Goal: Transaction & Acquisition: Purchase product/service

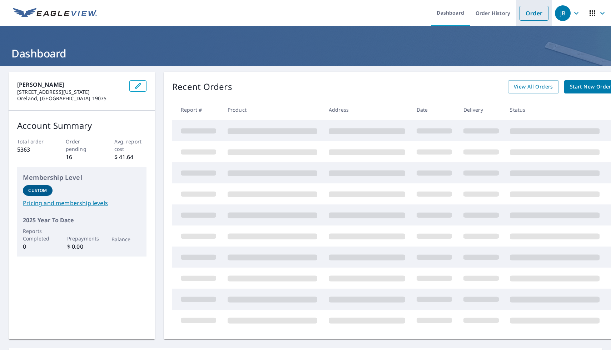
click at [522, 16] on link "Order" at bounding box center [533, 13] width 29 height 15
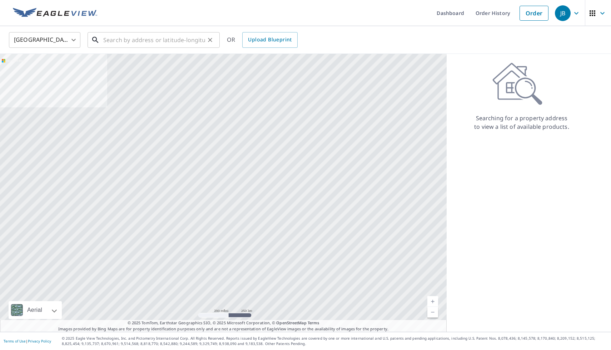
click at [142, 43] on input "text" at bounding box center [154, 40] width 102 height 20
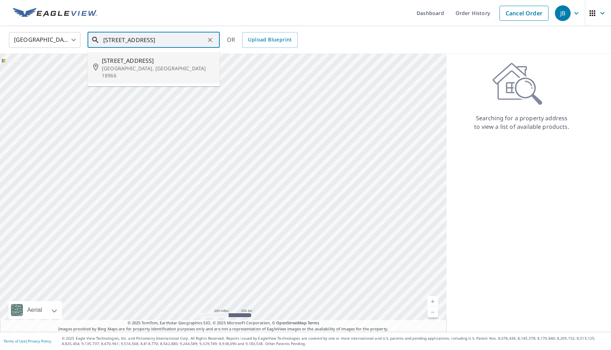
click at [120, 67] on p "[GEOGRAPHIC_DATA], [GEOGRAPHIC_DATA] 18966" at bounding box center [158, 72] width 112 height 14
type input "[STREET_ADDRESS]"
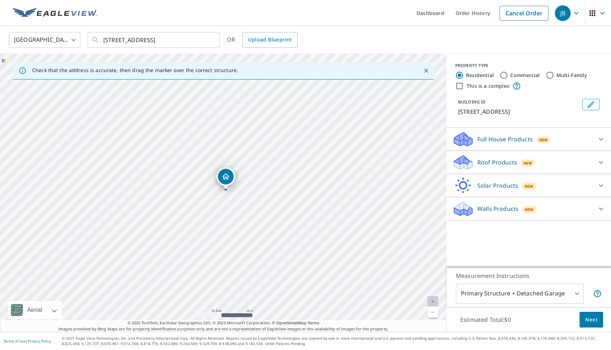
drag, startPoint x: 272, startPoint y: 184, endPoint x: 290, endPoint y: 175, distance: 20.1
click at [290, 175] on div "[STREET_ADDRESS]" at bounding box center [223, 193] width 446 height 278
drag, startPoint x: 227, startPoint y: 179, endPoint x: 199, endPoint y: 191, distance: 31.2
click at [501, 166] on p "Roof Products" at bounding box center [497, 162] width 40 height 9
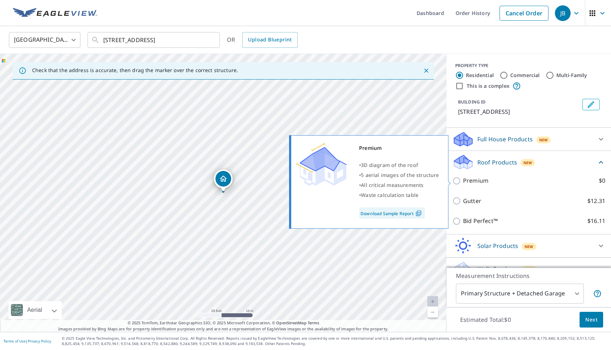
click at [471, 184] on p "Premium" at bounding box center [475, 180] width 25 height 9
click at [463, 184] on input "Premium $0" at bounding box center [457, 181] width 11 height 9
checkbox input "true"
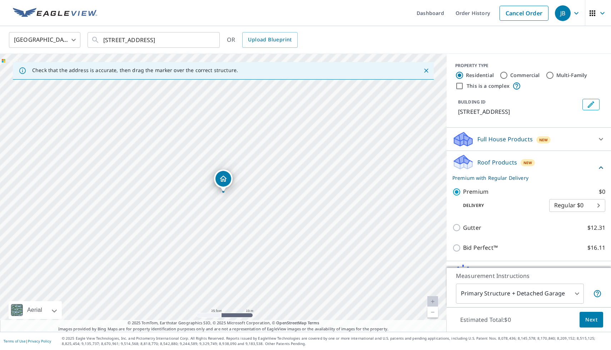
scroll to position [41, 0]
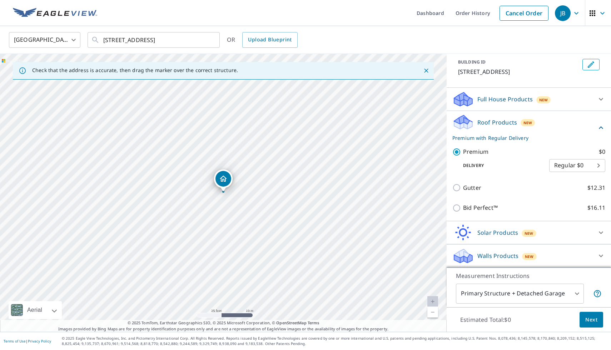
click at [567, 295] on body "JB JB Dashboard Order History Cancel Order JB [GEOGRAPHIC_DATA] [GEOGRAPHIC_DAT…" at bounding box center [305, 175] width 611 height 350
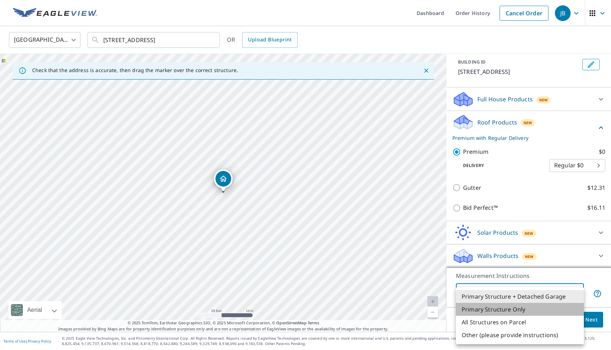
click at [531, 309] on li "Primary Structure Only" at bounding box center [520, 309] width 128 height 13
type input "2"
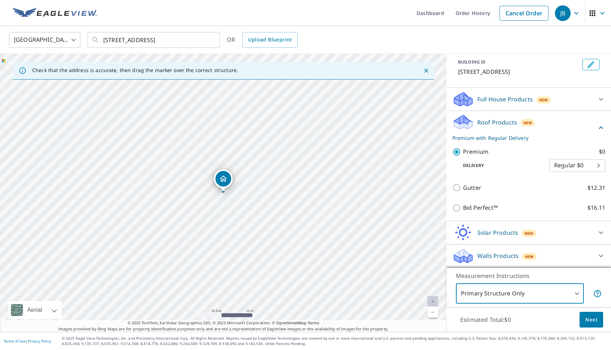
click at [585, 166] on body "JB JB Dashboard Order History Cancel Order JB [GEOGRAPHIC_DATA] [GEOGRAPHIC_DAT…" at bounding box center [305, 175] width 611 height 350
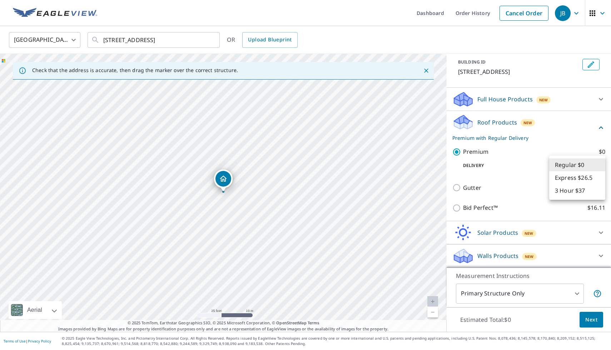
click at [585, 166] on li "Regular $0" at bounding box center [577, 165] width 56 height 13
click at [593, 324] on span "Next" at bounding box center [591, 320] width 12 height 9
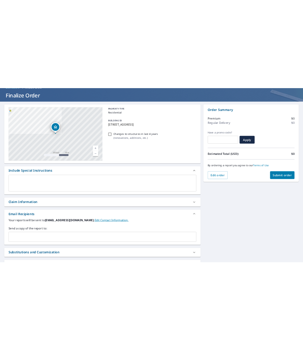
scroll to position [33, 0]
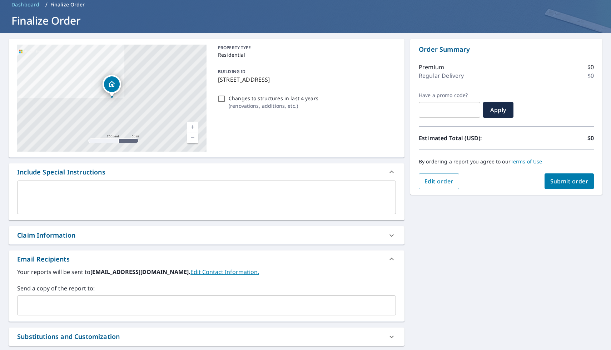
click at [110, 94] on div "Dropped pin, building 1, Residential property, 227 E Village Rd Southampton, PA…" at bounding box center [111, 93] width 9 height 7
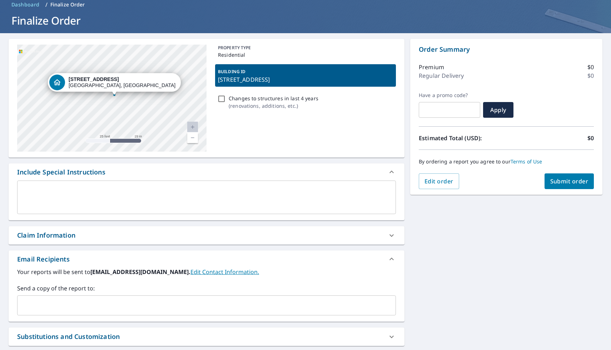
drag, startPoint x: 154, startPoint y: 86, endPoint x: 148, endPoint y: 51, distance: 35.5
click at [148, 51] on div "[STREET_ADDRESS]" at bounding box center [111, 98] width 189 height 107
click at [580, 181] on span "Submit order" at bounding box center [569, 181] width 38 height 8
checkbox input "true"
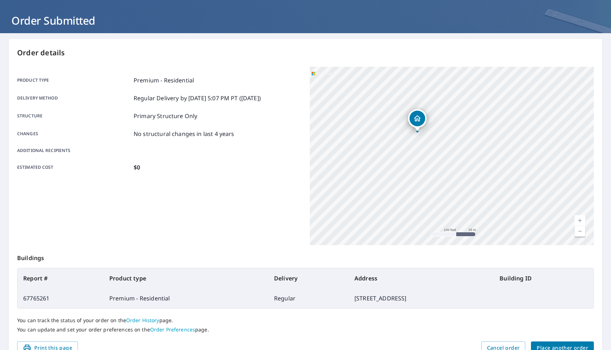
drag, startPoint x: 432, startPoint y: 160, endPoint x: 425, endPoint y: 112, distance: 48.4
click at [425, 112] on div "[STREET_ADDRESS]" at bounding box center [417, 120] width 19 height 22
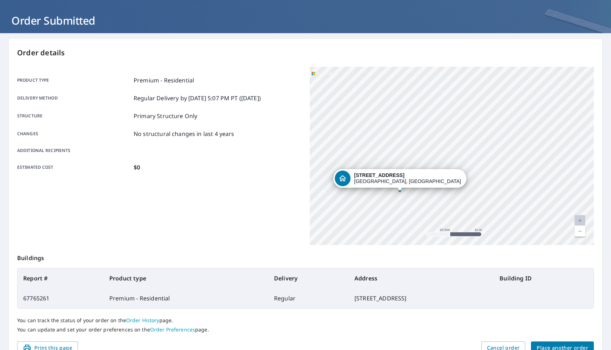
drag, startPoint x: 468, startPoint y: 165, endPoint x: 308, endPoint y: 52, distance: 195.8
click at [308, 52] on div "Order details Product type Premium - Residential Delivery method Regular Delive…" at bounding box center [305, 201] width 593 height 325
drag, startPoint x: 361, startPoint y: 94, endPoint x: 367, endPoint y: 60, distance: 34.8
click at [367, 60] on div "Order details Product type Premium - Residential Delivery method Regular Delive…" at bounding box center [305, 201] width 593 height 325
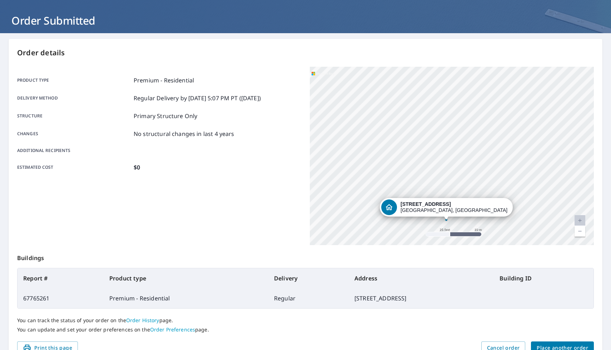
click at [382, 97] on div "[STREET_ADDRESS]" at bounding box center [452, 156] width 284 height 179
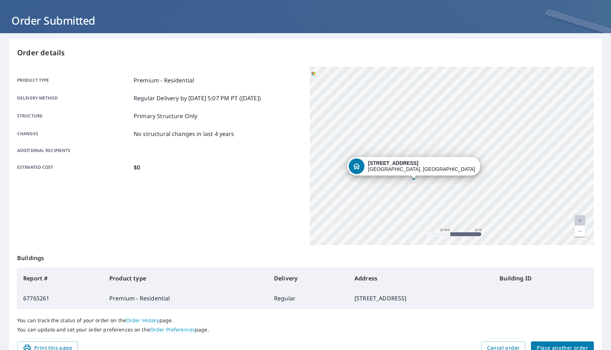
drag, startPoint x: 467, startPoint y: 152, endPoint x: 426, endPoint y: 95, distance: 69.7
click at [426, 95] on div "[STREET_ADDRESS]" at bounding box center [452, 156] width 284 height 179
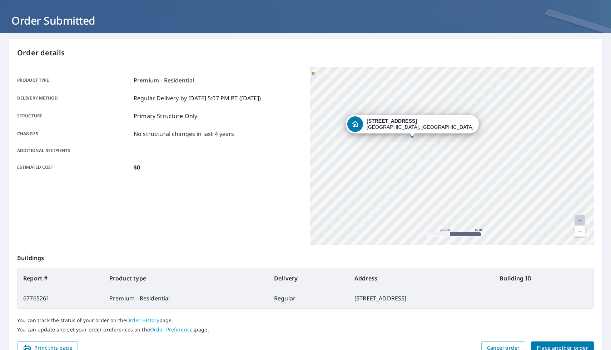
click at [411, 78] on div "[STREET_ADDRESS]" at bounding box center [452, 156] width 284 height 179
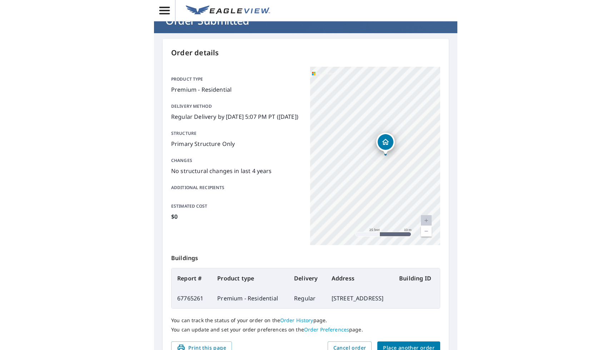
scroll to position [33, 0]
